Goal: Navigation & Orientation: Find specific page/section

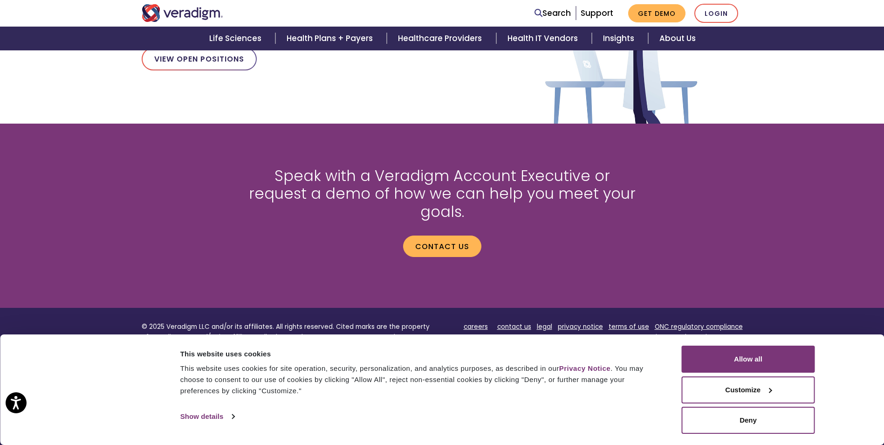
scroll to position [1221, 0]
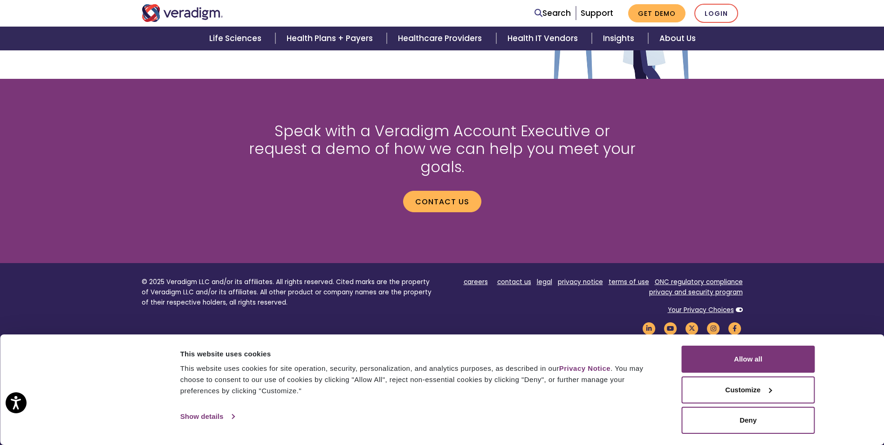
click at [220, 412] on link "Show details" at bounding box center [207, 416] width 54 height 14
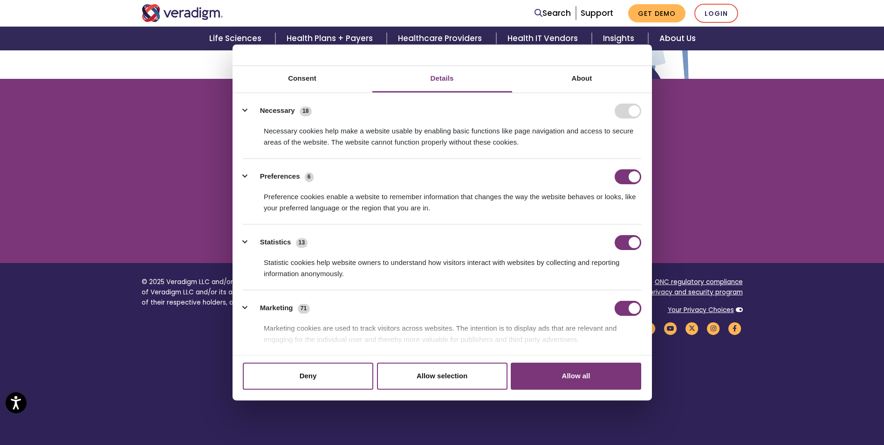
drag, startPoint x: 618, startPoint y: 309, endPoint x: 631, endPoint y: 285, distance: 27.4
click at [618, 309] on input "Marketing" at bounding box center [628, 308] width 27 height 15
checkbox input "false"
click at [617, 241] on input "Statistics" at bounding box center [628, 242] width 27 height 15
checkbox input "false"
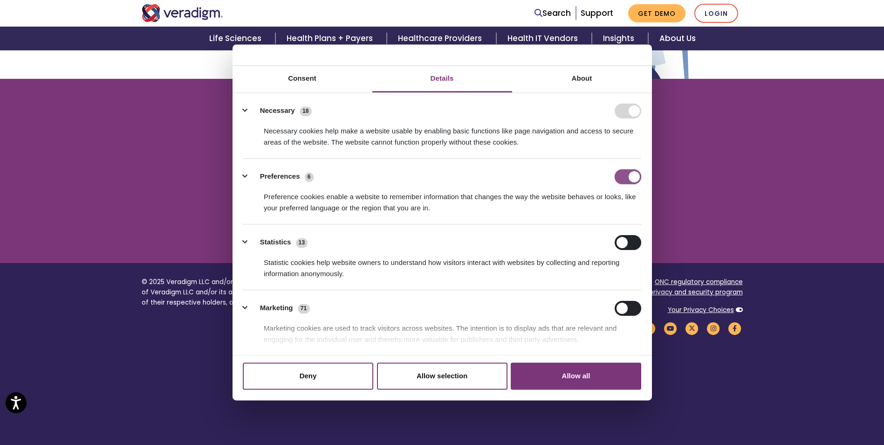
click at [621, 179] on input "Preferences" at bounding box center [628, 176] width 27 height 15
checkbox input "false"
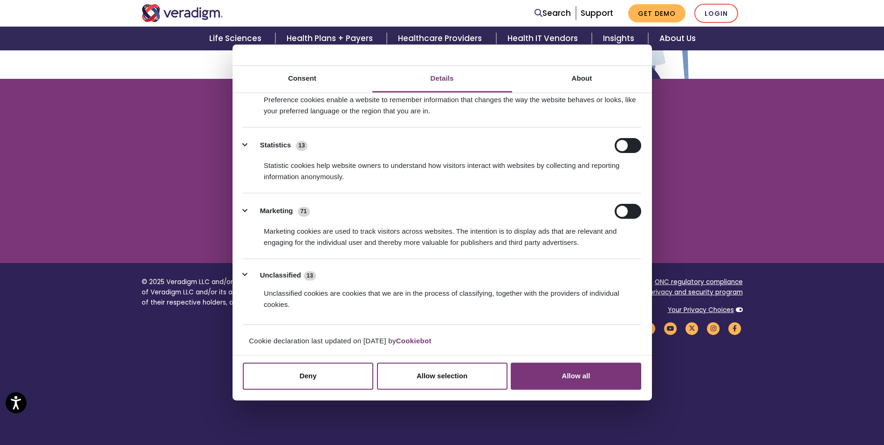
scroll to position [99, 0]
click at [345, 372] on button "Deny" at bounding box center [308, 375] width 131 height 27
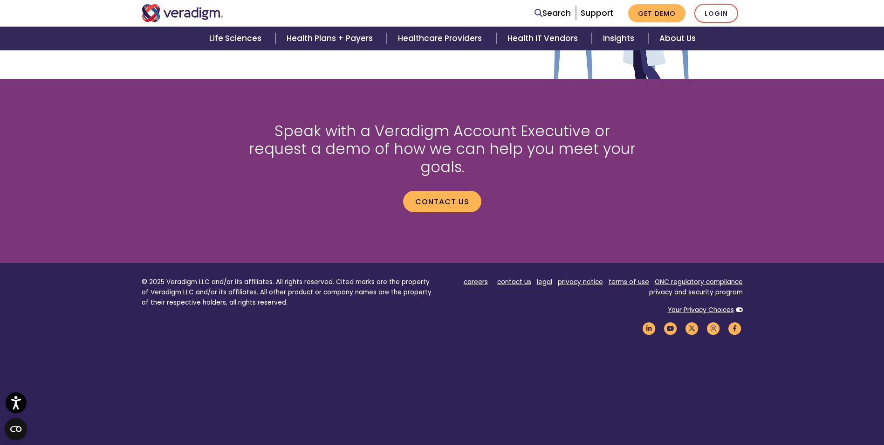
drag, startPoint x: 340, startPoint y: 328, endPoint x: 339, endPoint y: 332, distance: 4.7
click at [340, 330] on footer "© 2025 Veradigm LLC and/or its affiliates. All rights reserved. Cited marks are…" at bounding box center [442, 361] width 884 height 196
click at [543, 386] on footer "© 2025 Veradigm LLC and/or its affiliates. All rights reserved. Cited marks are…" at bounding box center [442, 361] width 884 height 196
click at [466, 359] on footer "© 2025 Veradigm LLC and/or its affiliates. All rights reserved. Cited marks are…" at bounding box center [442, 361] width 884 height 196
click at [15, 428] on circle "Open CMP widget" at bounding box center [16, 429] width 22 height 22
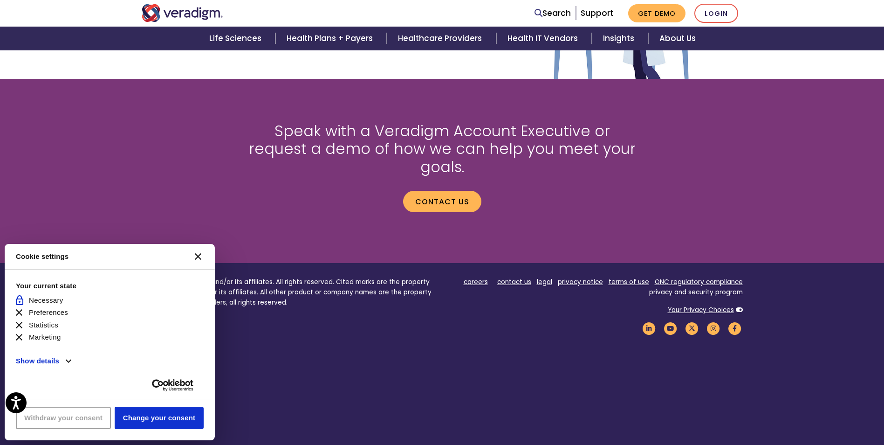
scroll to position [0, 0]
click at [200, 254] on icon "Close CMP widget" at bounding box center [198, 256] width 7 height 7
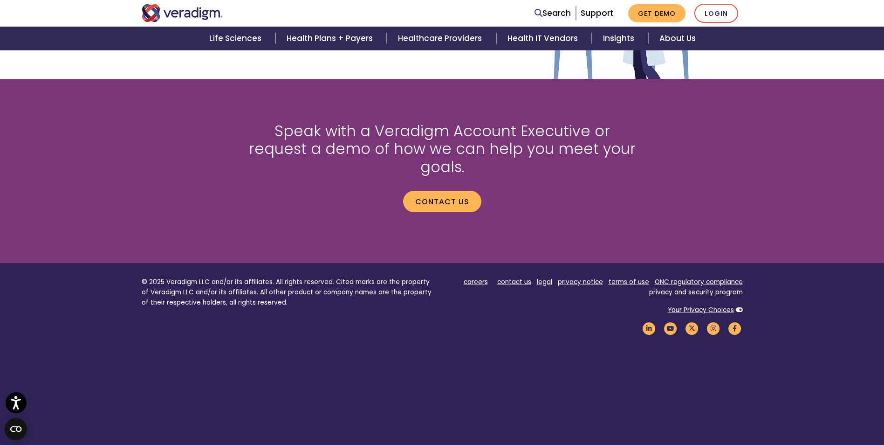
click at [476, 345] on footer "© 2025 Veradigm LLC and/or its affiliates. All rights reserved. Cited marks are…" at bounding box center [442, 361] width 884 height 196
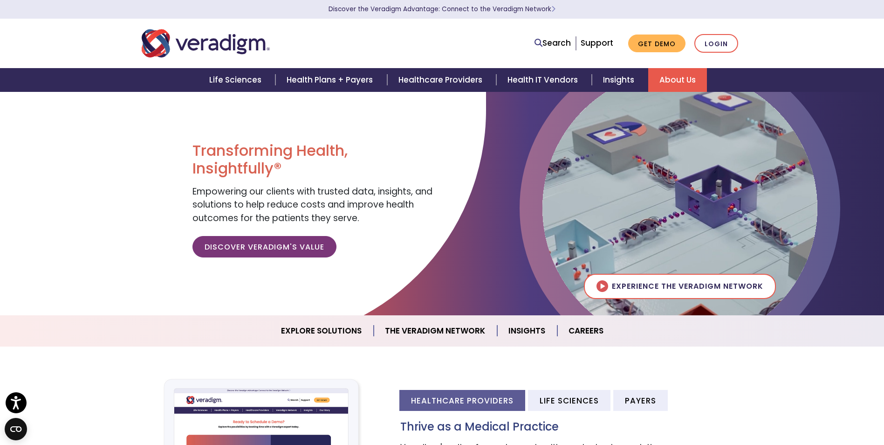
click at [683, 82] on link "About Us" at bounding box center [677, 80] width 59 height 24
